Goal: Task Accomplishment & Management: Use online tool/utility

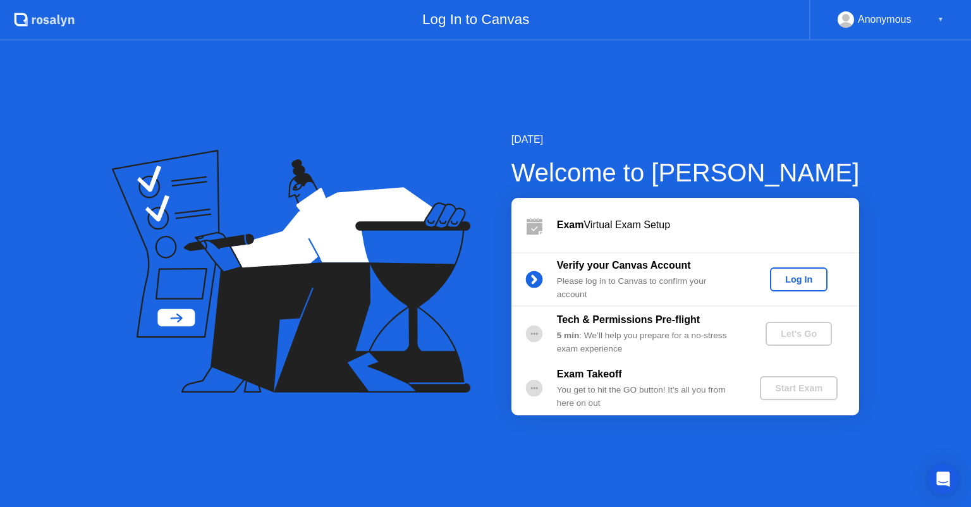
click at [814, 276] on div "Log In" at bounding box center [798, 279] width 47 height 10
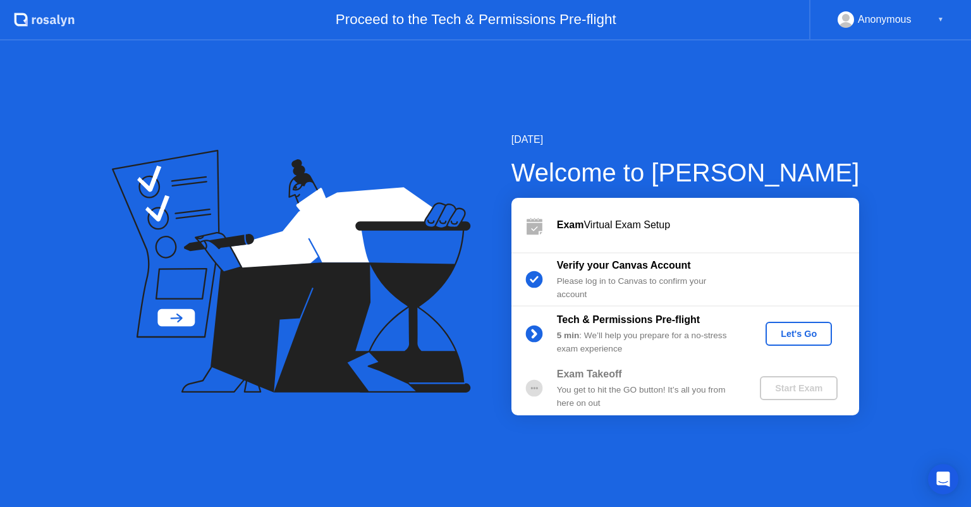
click at [777, 338] on div "Let's Go" at bounding box center [799, 334] width 56 height 10
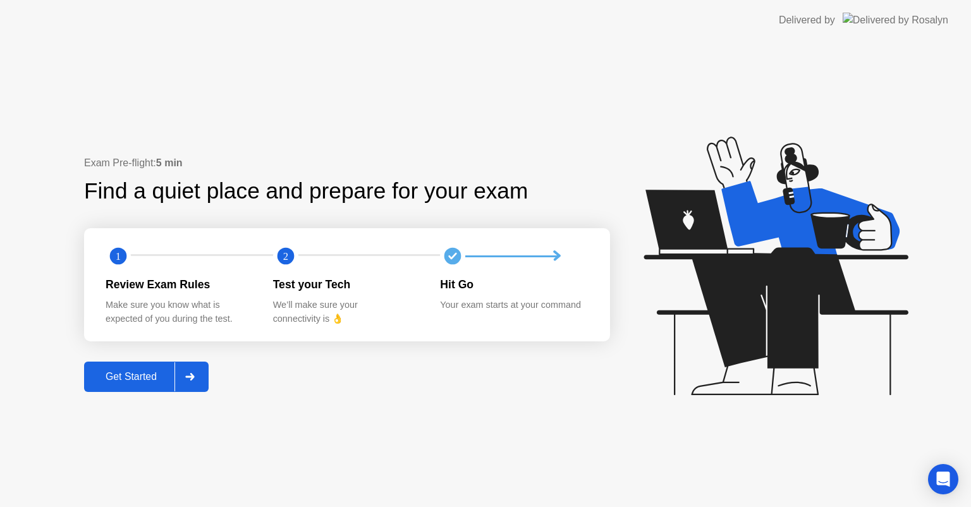
click at [138, 383] on div "Get Started" at bounding box center [131, 376] width 87 height 11
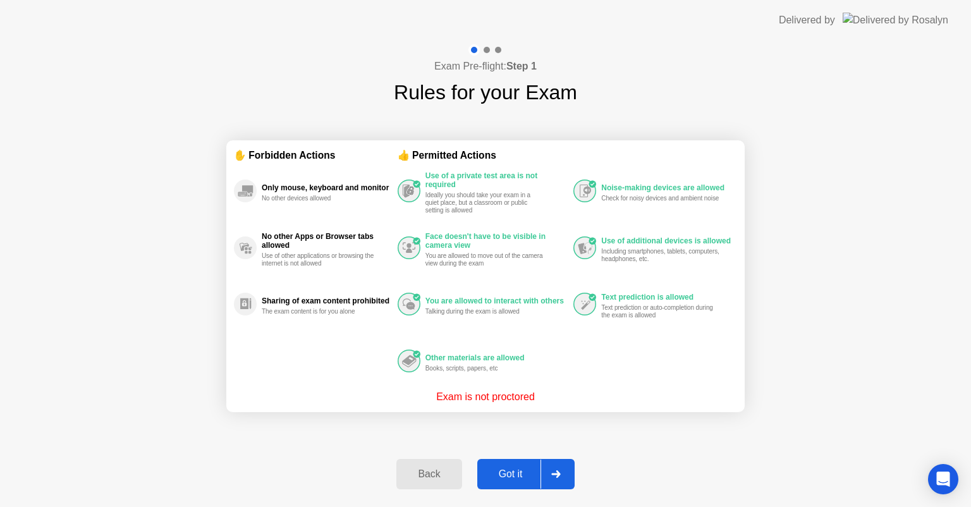
click at [510, 469] on div "Got it" at bounding box center [510, 474] width 59 height 11
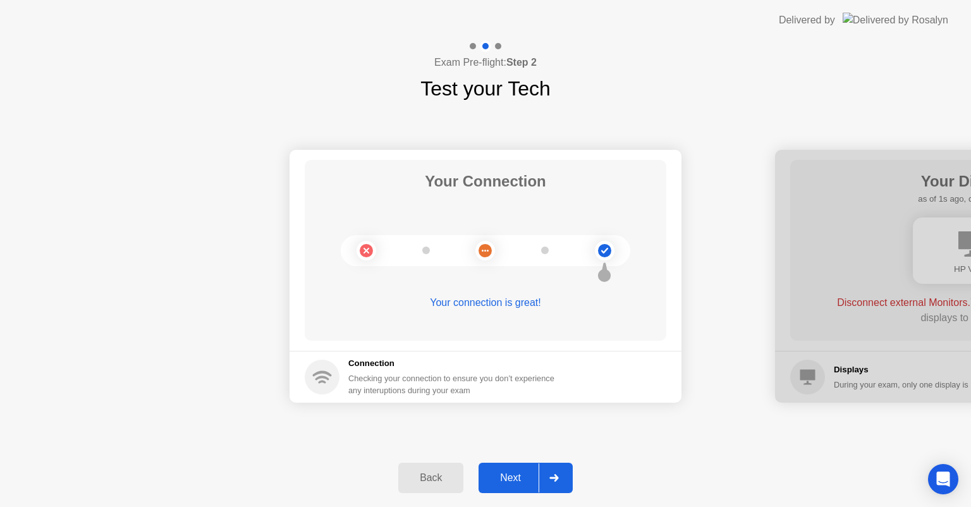
click at [512, 475] on div "Next" at bounding box center [510, 477] width 56 height 11
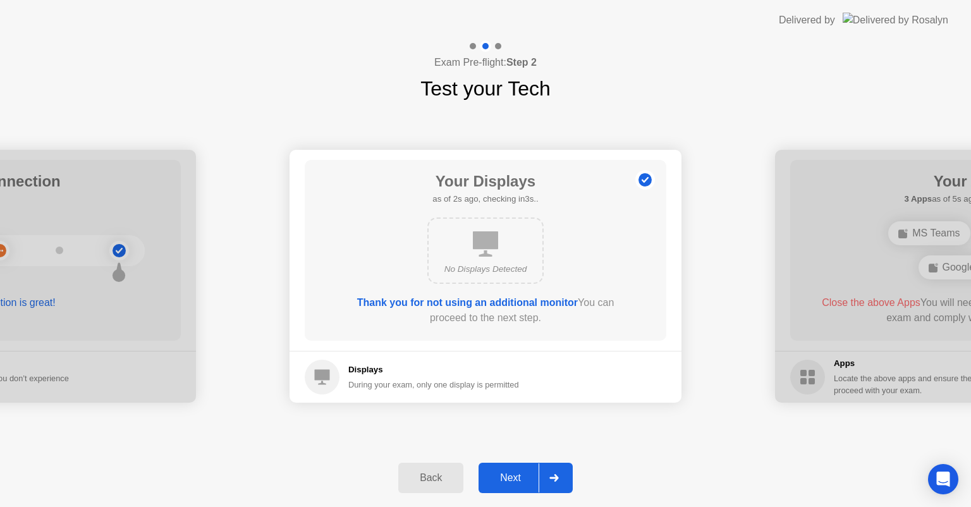
click at [506, 476] on div "Next" at bounding box center [510, 477] width 56 height 11
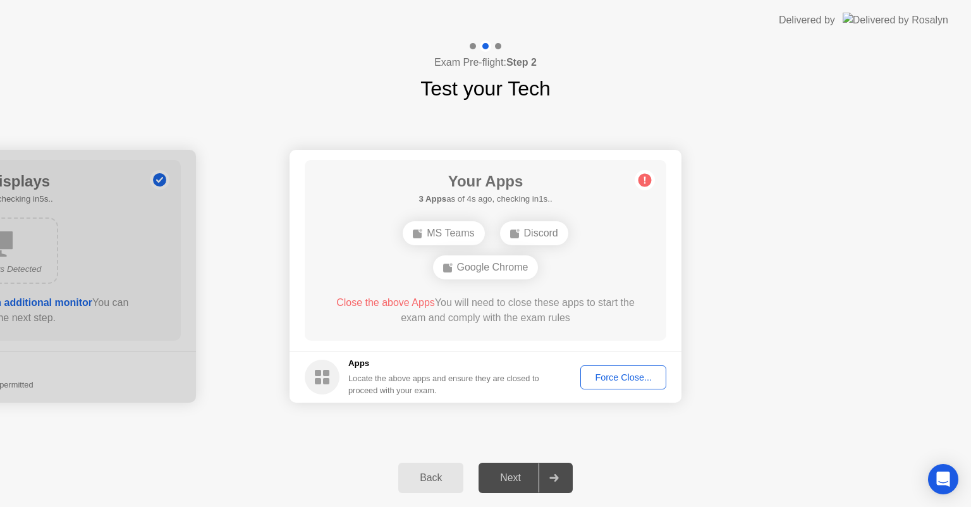
click at [618, 376] on div "Force Close..." at bounding box center [623, 377] width 77 height 10
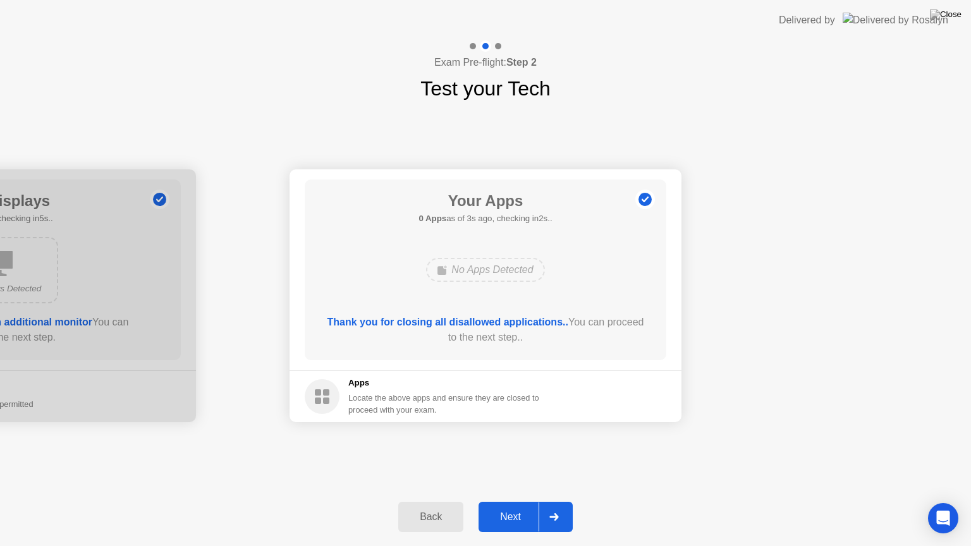
click at [517, 507] on div "Next" at bounding box center [510, 517] width 56 height 11
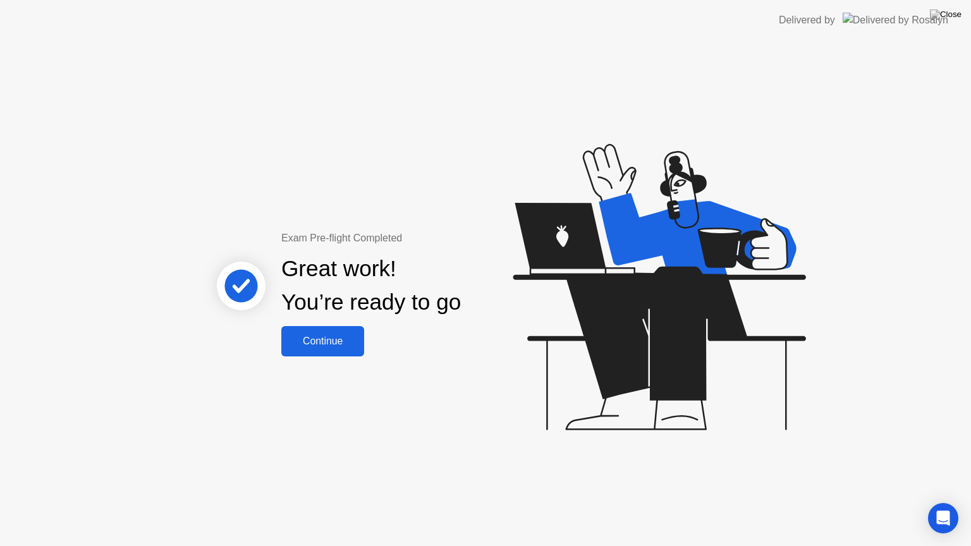
click at [343, 351] on button "Continue" at bounding box center [322, 341] width 83 height 30
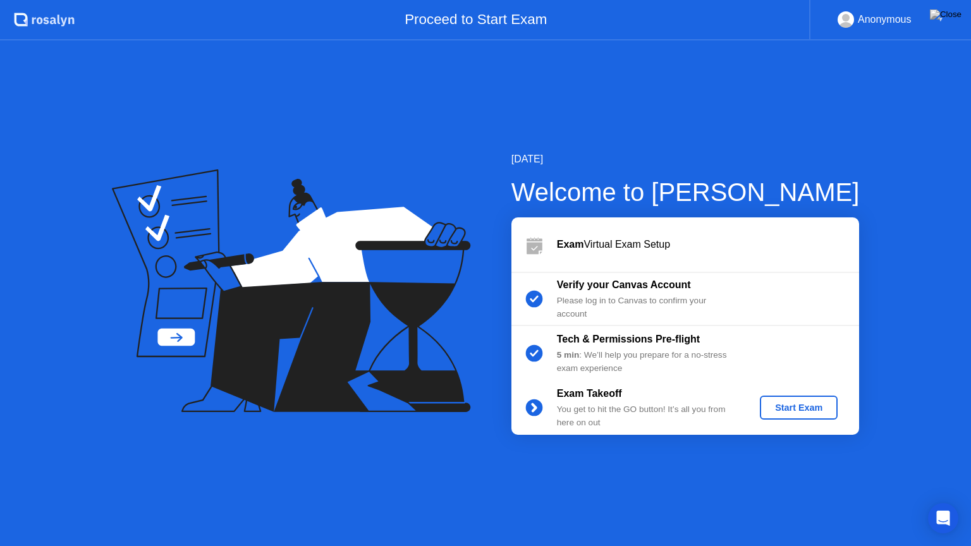
click at [781, 405] on div "Start Exam" at bounding box center [799, 408] width 68 height 10
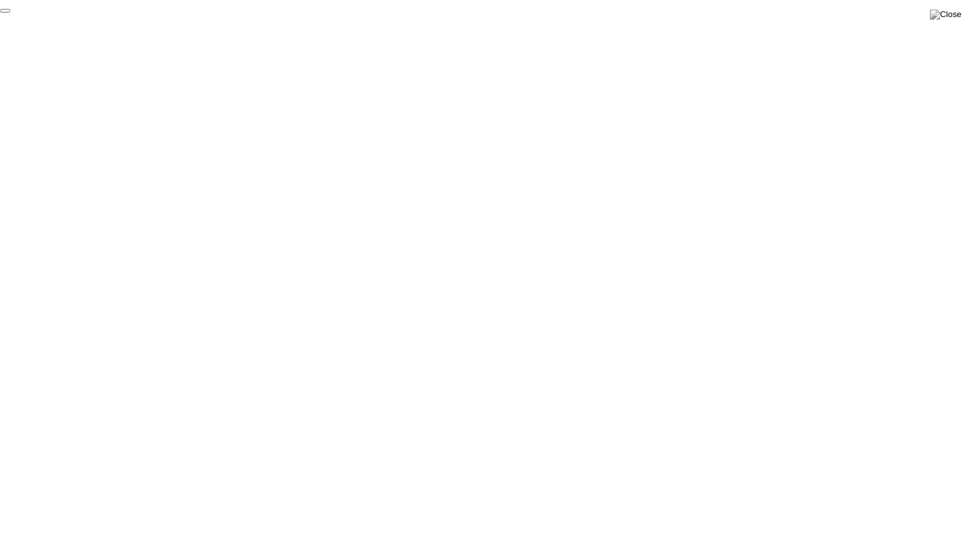
click div "End Proctoring Session"
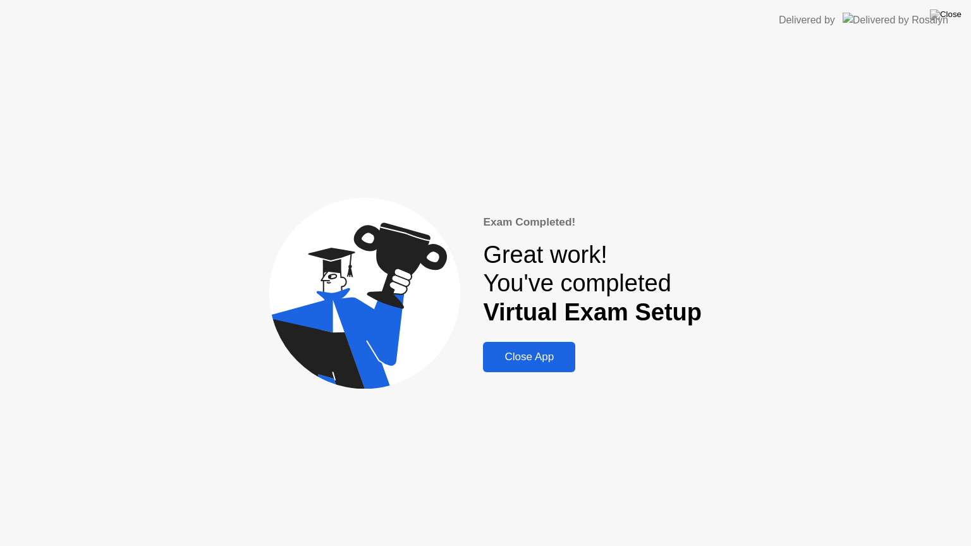
click at [521, 357] on div "Close App" at bounding box center [529, 357] width 85 height 13
